Goal: Task Accomplishment & Management: Use online tool/utility

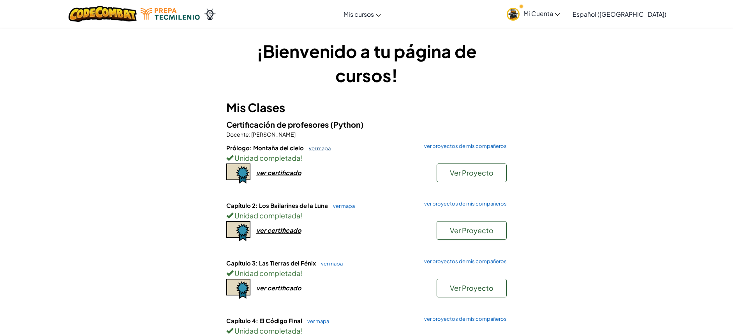
click at [319, 149] on link "ver mapa" at bounding box center [318, 148] width 26 height 6
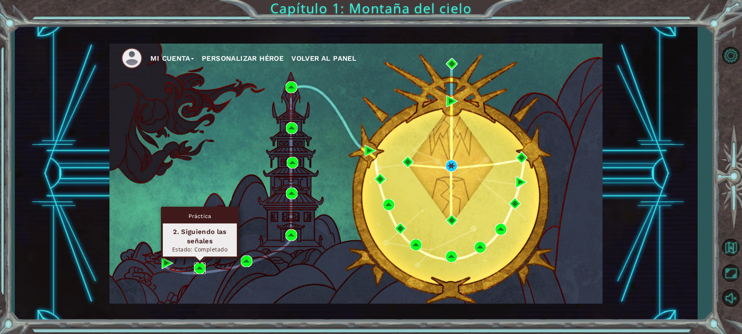
click at [200, 266] on img at bounding box center [200, 268] width 12 height 12
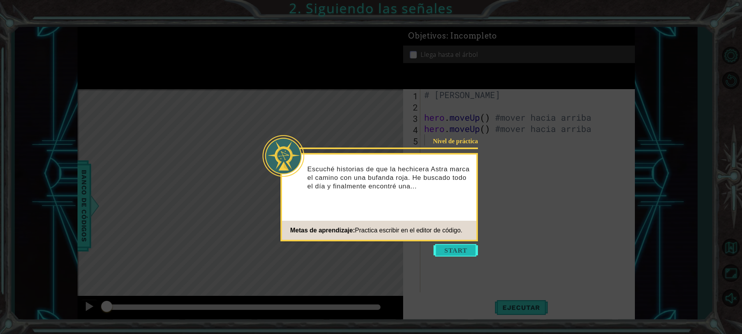
click at [455, 252] on button "Start" at bounding box center [455, 250] width 44 height 12
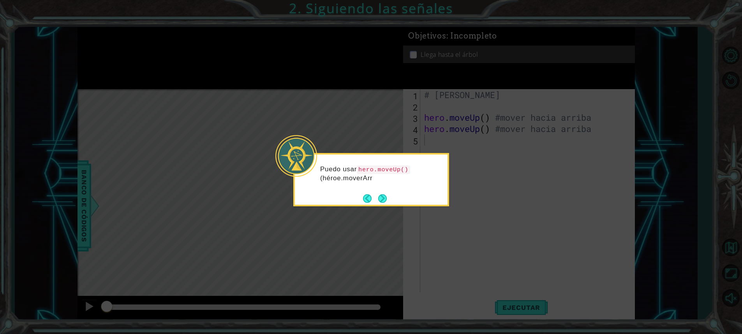
click at [385, 203] on button "Next" at bounding box center [382, 198] width 9 height 9
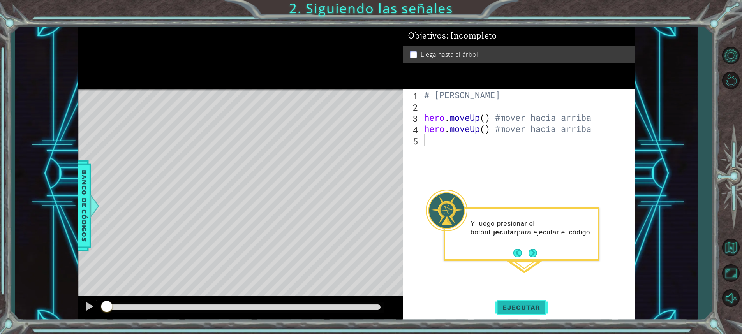
click at [520, 305] on span "Ejecutar" at bounding box center [521, 308] width 53 height 8
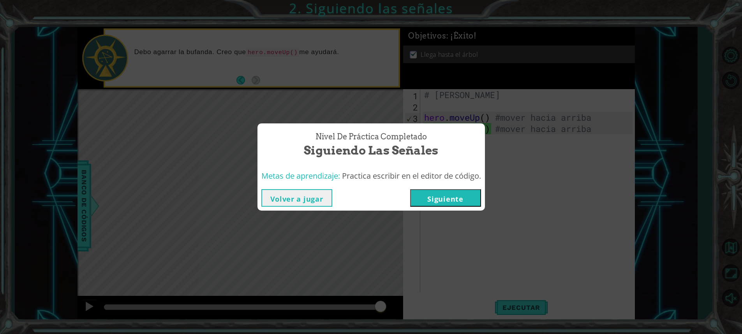
click at [453, 195] on button "Siguiente" at bounding box center [445, 198] width 71 height 18
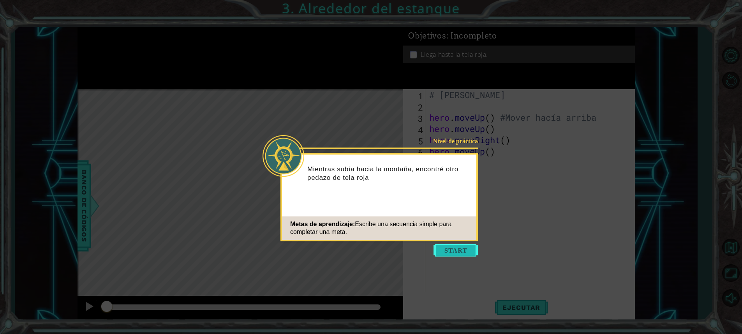
click at [451, 251] on button "Start" at bounding box center [455, 250] width 44 height 12
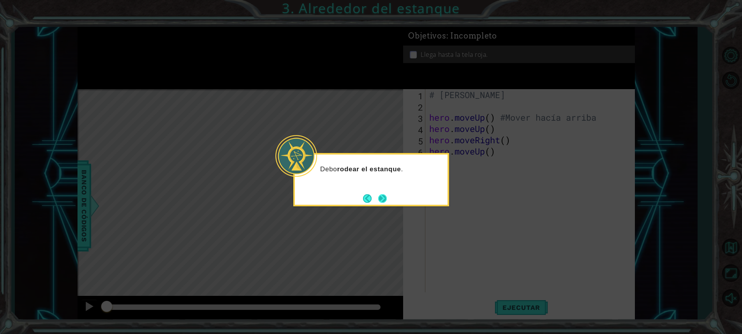
click at [381, 199] on button "Next" at bounding box center [382, 198] width 9 height 9
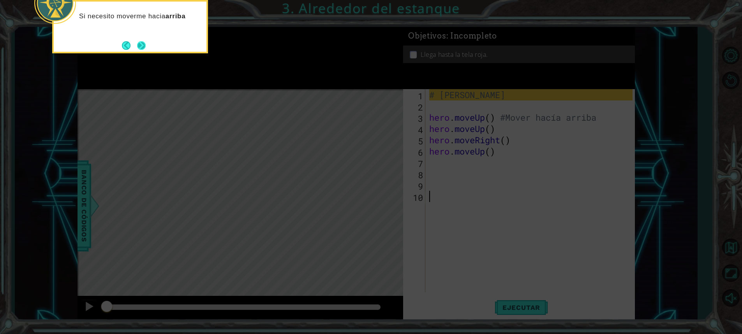
click at [141, 48] on button "Next" at bounding box center [141, 45] width 9 height 9
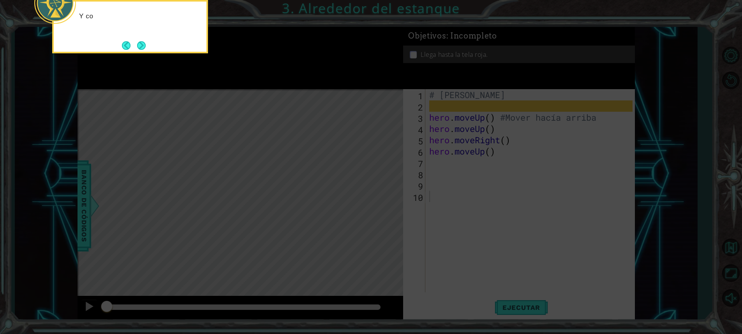
click at [141, 48] on button "Next" at bounding box center [141, 45] width 9 height 9
